Goal: Task Accomplishment & Management: Manage account settings

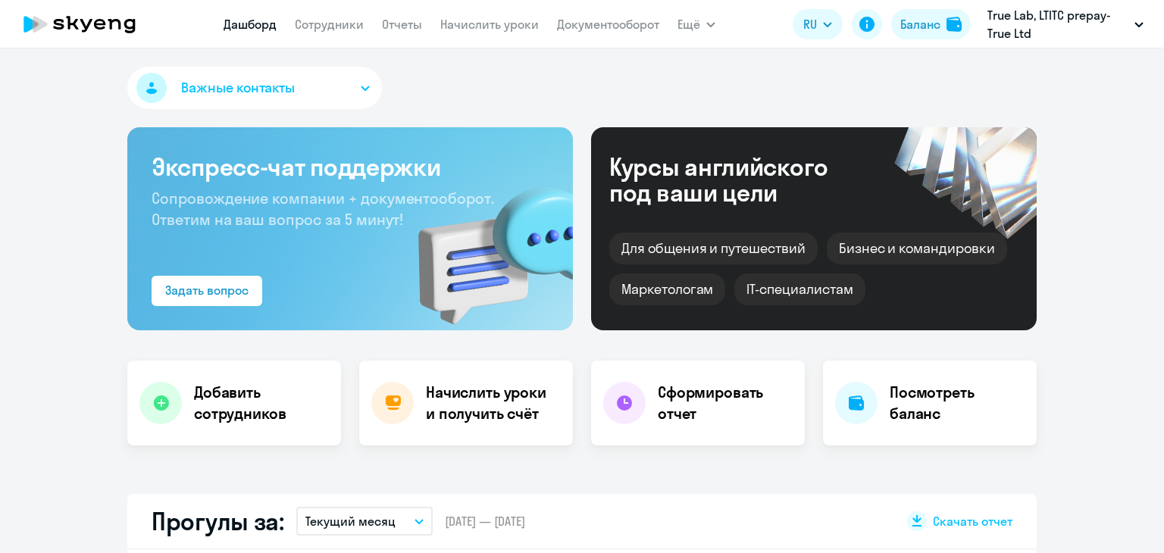
select select "30"
click at [453, 33] on app-menu-item-link "Начислить уроки" at bounding box center [489, 24] width 99 height 19
click at [492, 21] on link "Начислить уроки" at bounding box center [489, 24] width 99 height 15
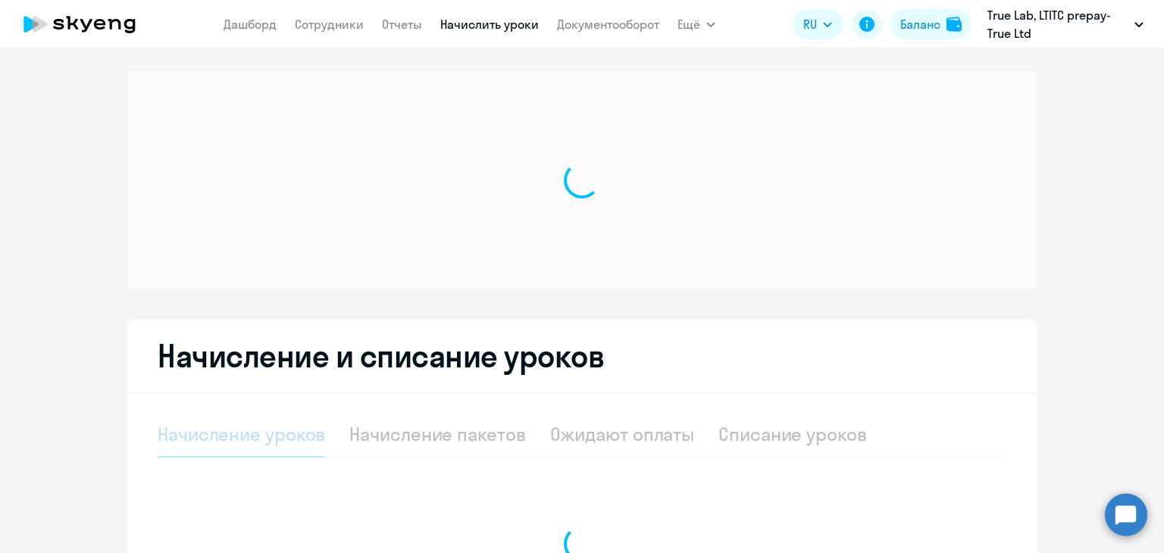
select select "10"
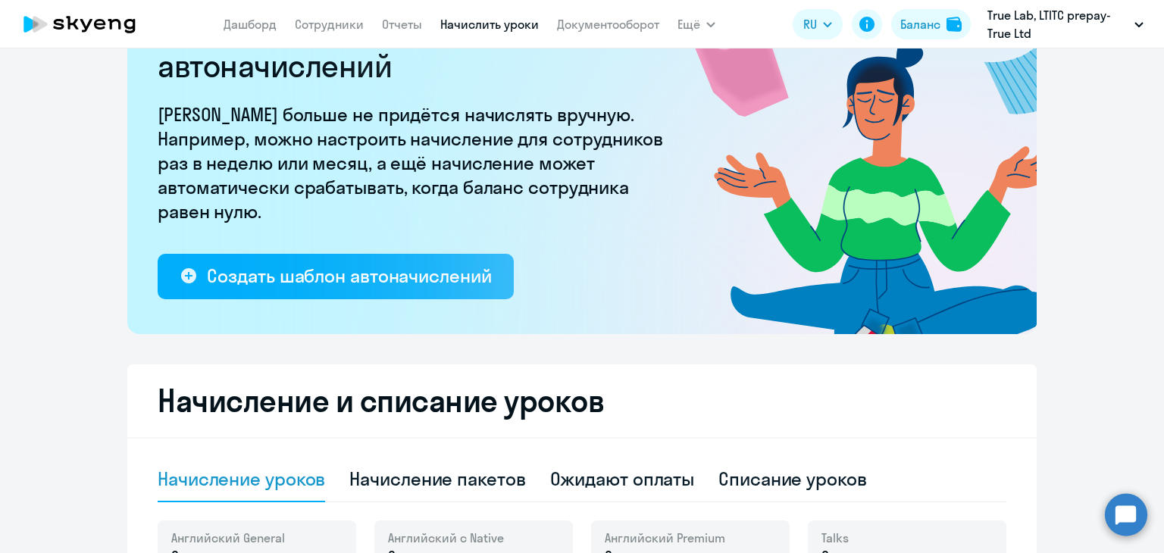
scroll to position [227, 0]
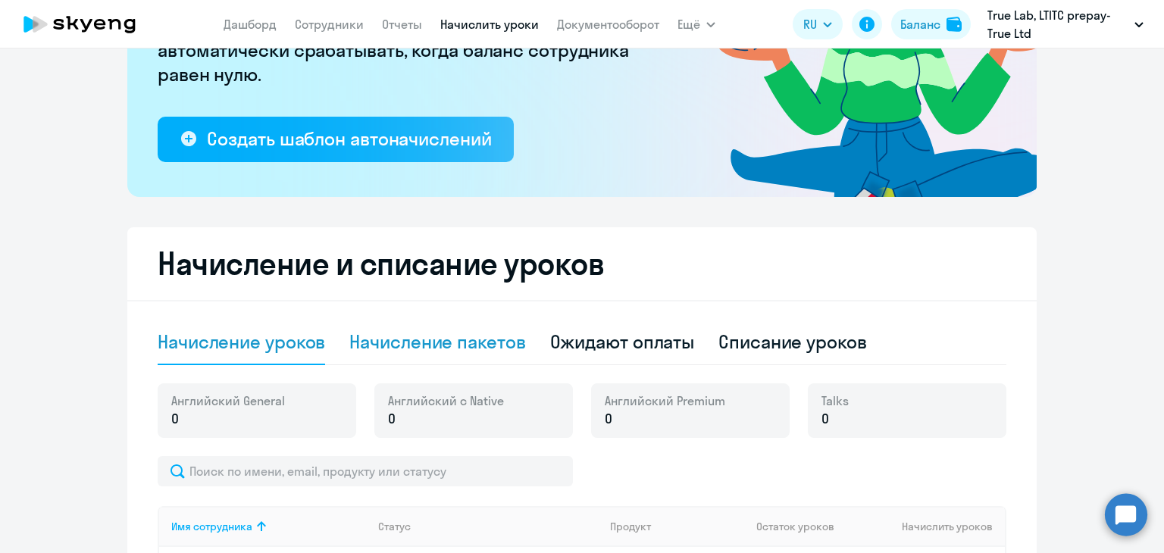
click at [390, 341] on div "Начисление пакетов" at bounding box center [437, 342] width 176 height 24
select select "10"
